Goal: Navigation & Orientation: Find specific page/section

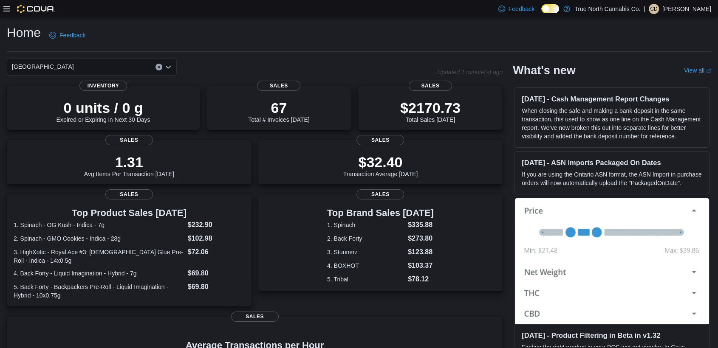
click at [8, 9] on icon at bounding box center [6, 9] width 7 height 7
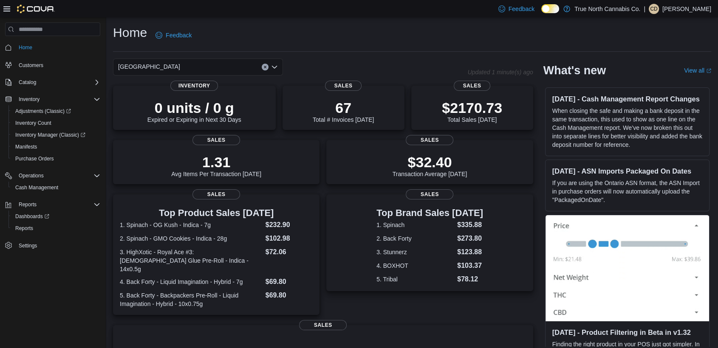
click at [185, 9] on div "Feedback Dark Mode True North Cannabis Co. | CD [PERSON_NAME]" at bounding box center [359, 8] width 718 height 17
click at [416, 157] on p "$32.40" at bounding box center [430, 161] width 75 height 17
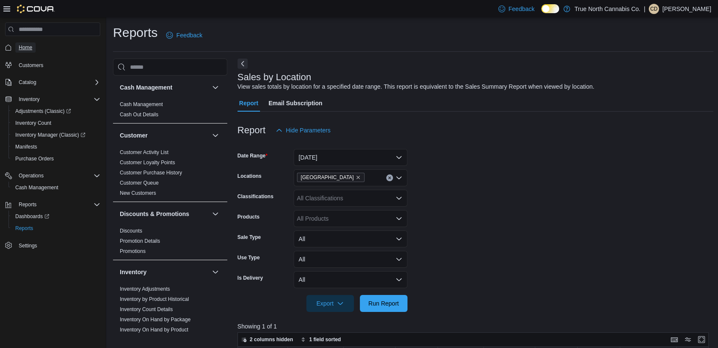
click at [26, 46] on span "Home" at bounding box center [26, 47] width 14 height 7
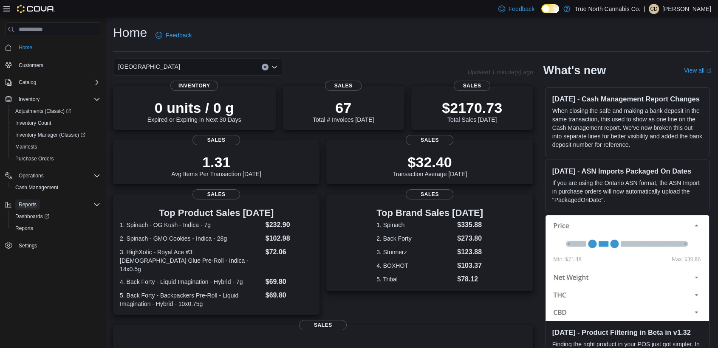
click at [29, 205] on span "Reports" at bounding box center [28, 204] width 18 height 7
click at [95, 204] on icon "Complex example" at bounding box center [96, 204] width 7 height 7
click at [25, 226] on span "Reports" at bounding box center [24, 228] width 18 height 7
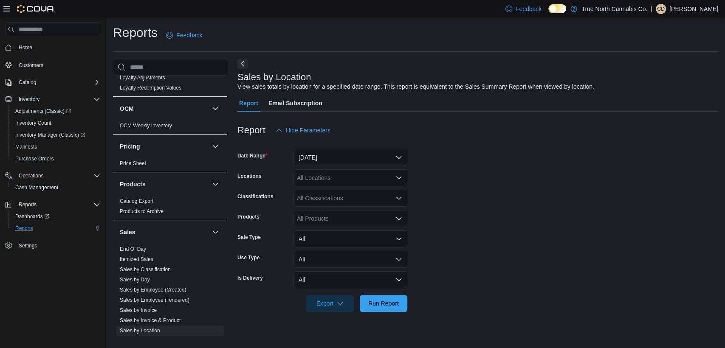
scroll to position [377, 0]
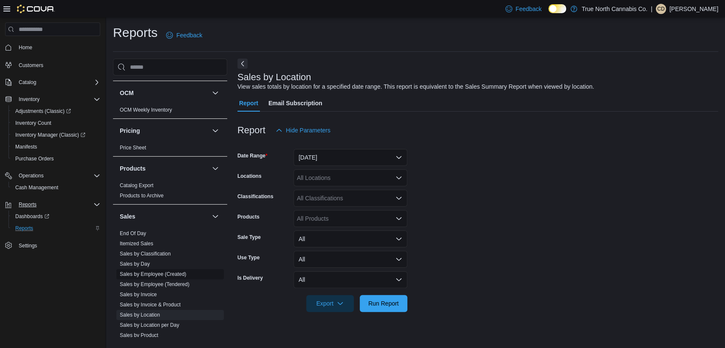
click at [153, 274] on link "Sales by Employee (Created)" at bounding box center [153, 275] width 67 height 6
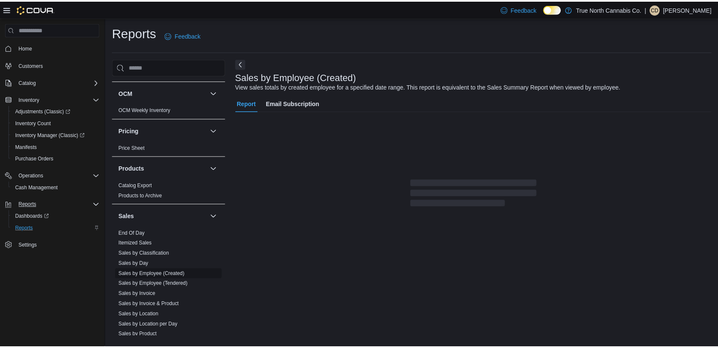
scroll to position [1, 0]
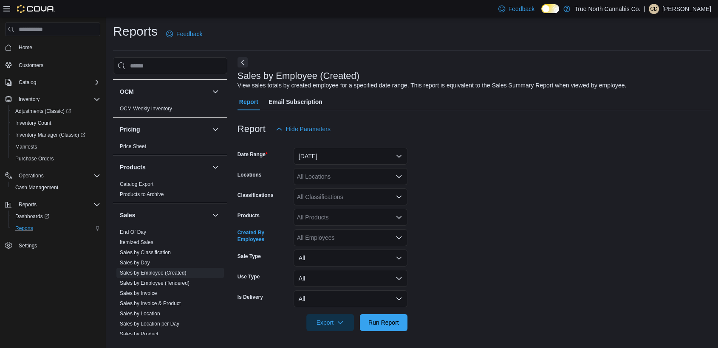
click at [405, 240] on div "All Employees" at bounding box center [351, 237] width 114 height 17
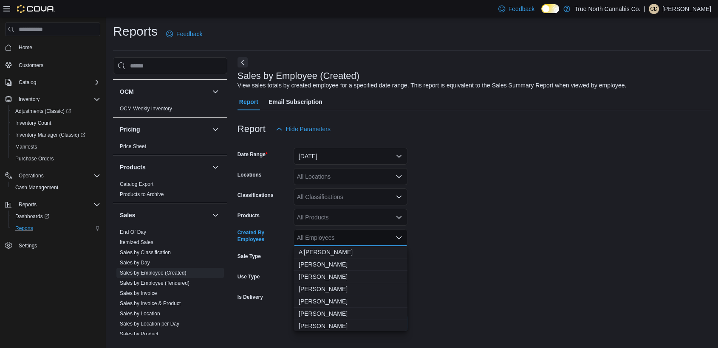
click at [397, 235] on icon "Close list of options" at bounding box center [399, 238] width 7 height 7
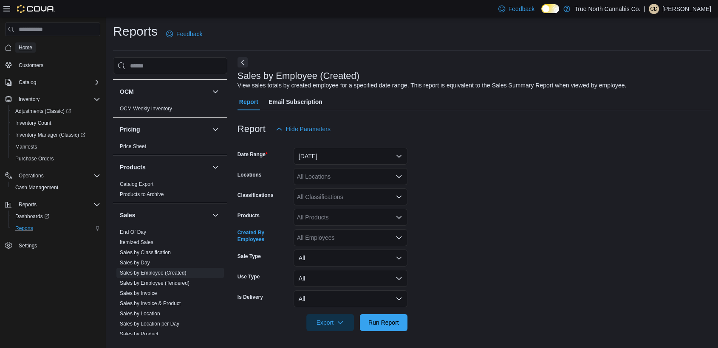
click at [20, 47] on span "Home" at bounding box center [26, 47] width 14 height 7
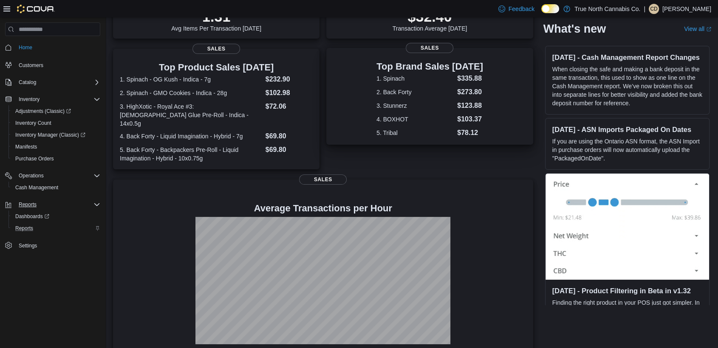
scroll to position [147, 0]
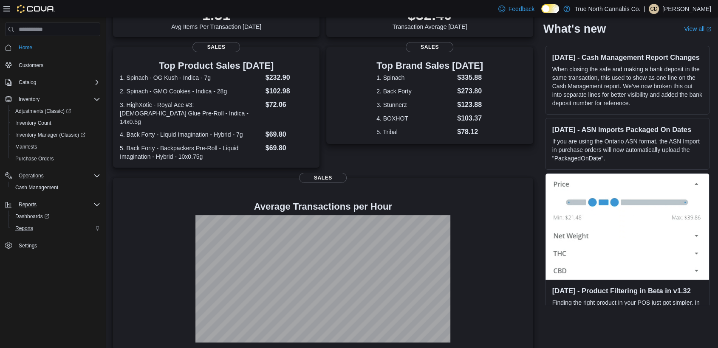
click at [98, 178] on icon "Complex example" at bounding box center [96, 176] width 7 height 7
click at [37, 184] on span "Cash Management" at bounding box center [36, 187] width 43 height 7
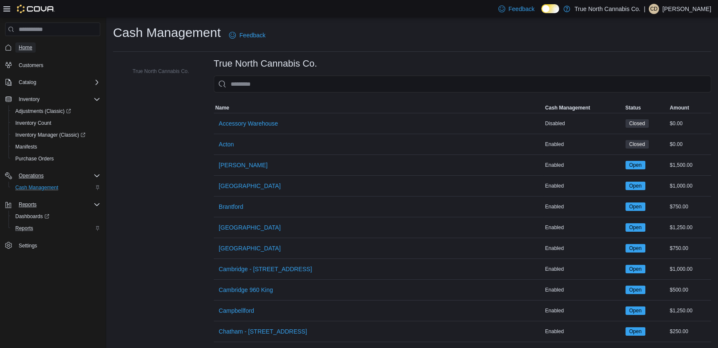
click at [22, 45] on span "Home" at bounding box center [26, 47] width 14 height 7
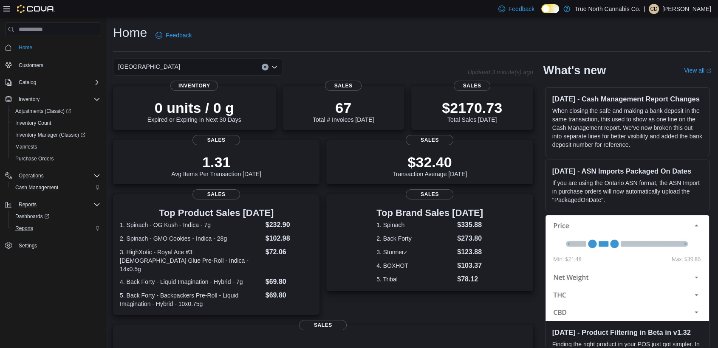
click at [5, 13] on div at bounding box center [28, 8] width 51 height 17
click at [7, 6] on icon at bounding box center [6, 9] width 7 height 7
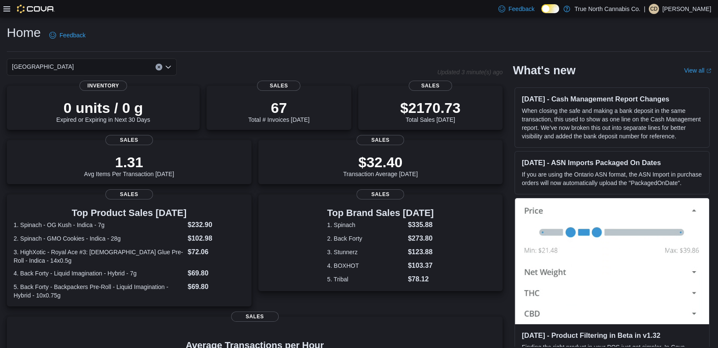
click at [7, 6] on icon at bounding box center [6, 9] width 7 height 7
